Goal: Information Seeking & Learning: Learn about a topic

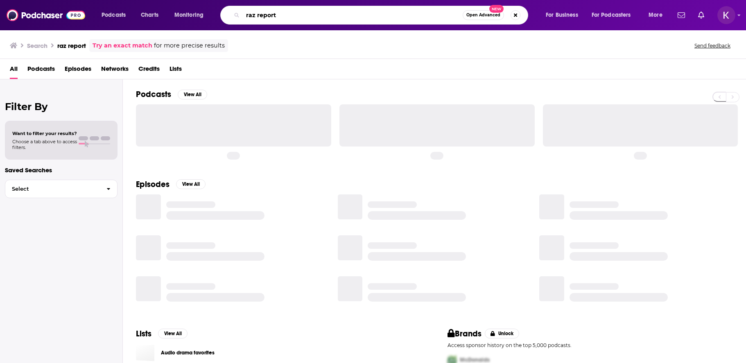
drag, startPoint x: 288, startPoint y: 17, endPoint x: 210, endPoint y: 16, distance: 77.4
click at [210, 16] on div "Podcasts Charts Monitoring raz report Open Advanced New For Business For Podcas…" at bounding box center [383, 15] width 575 height 19
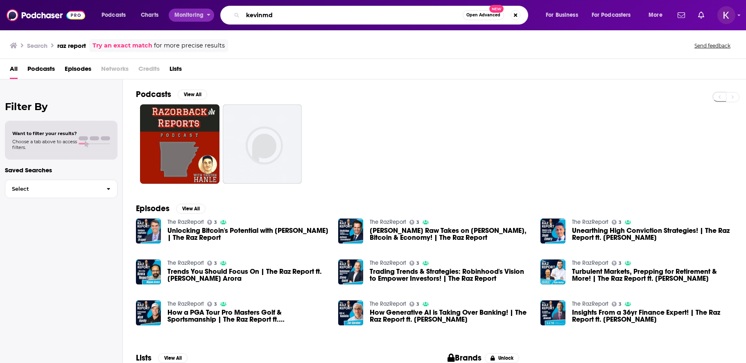
type input "kevinmd"
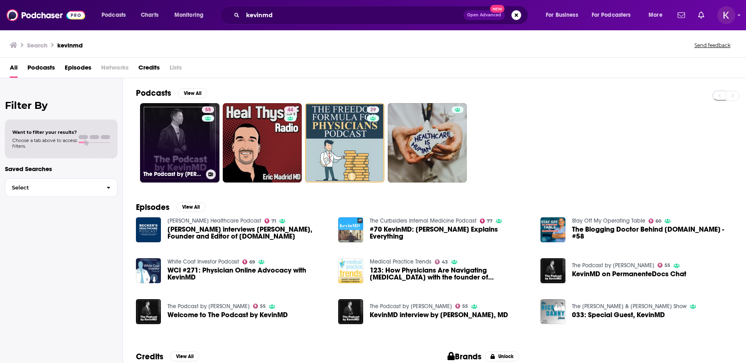
click at [194, 143] on link "55 The Podcast by [PERSON_NAME]" at bounding box center [179, 142] width 79 height 79
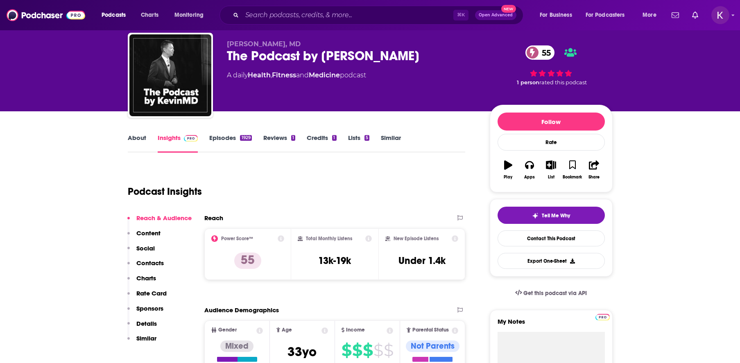
scroll to position [23, 0]
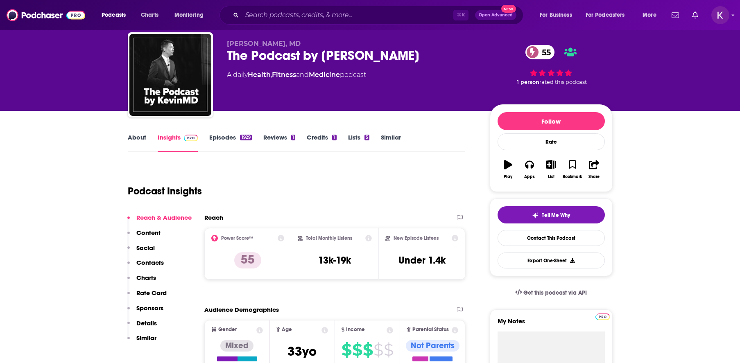
click at [215, 138] on link "Episodes 1929" at bounding box center [230, 143] width 42 height 19
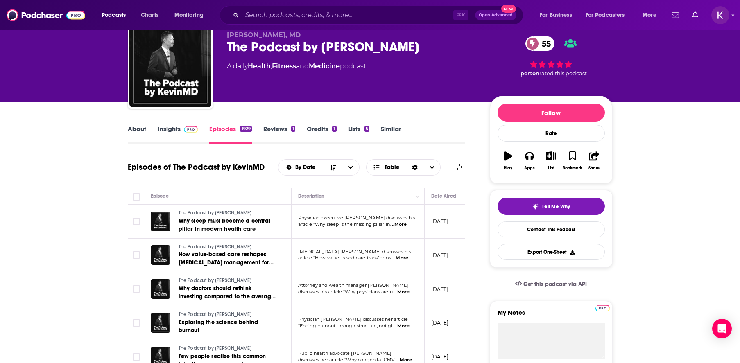
scroll to position [61, 0]
